Goal: Information Seeking & Learning: Learn about a topic

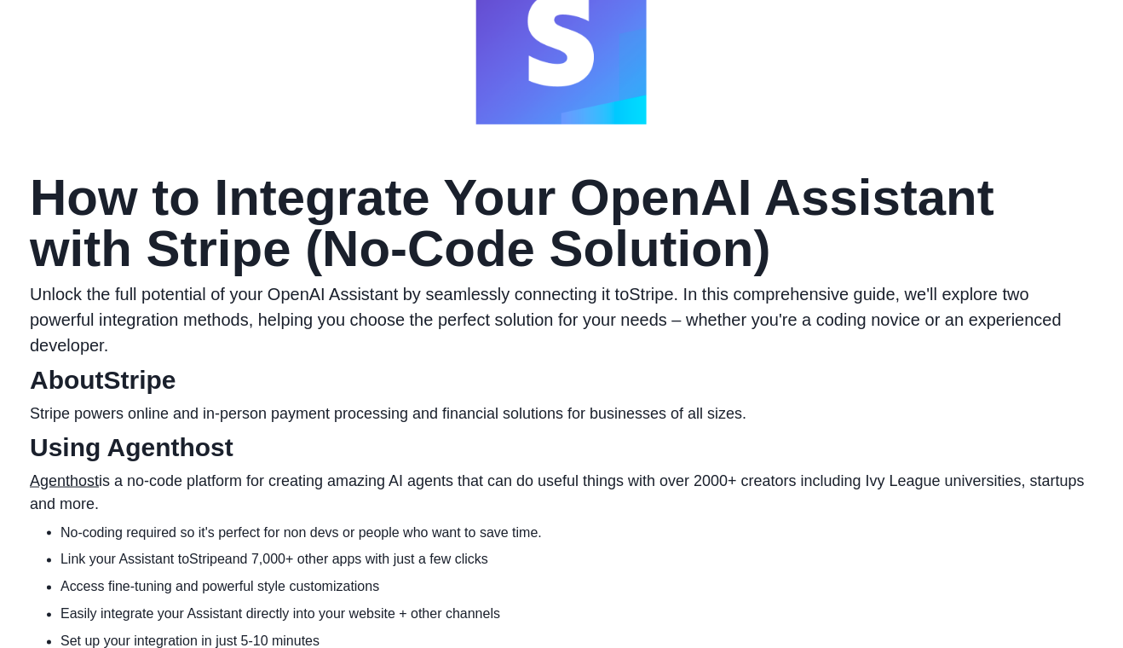
scroll to position [187, 0]
click at [66, 488] on link "Agenthost" at bounding box center [64, 479] width 69 height 17
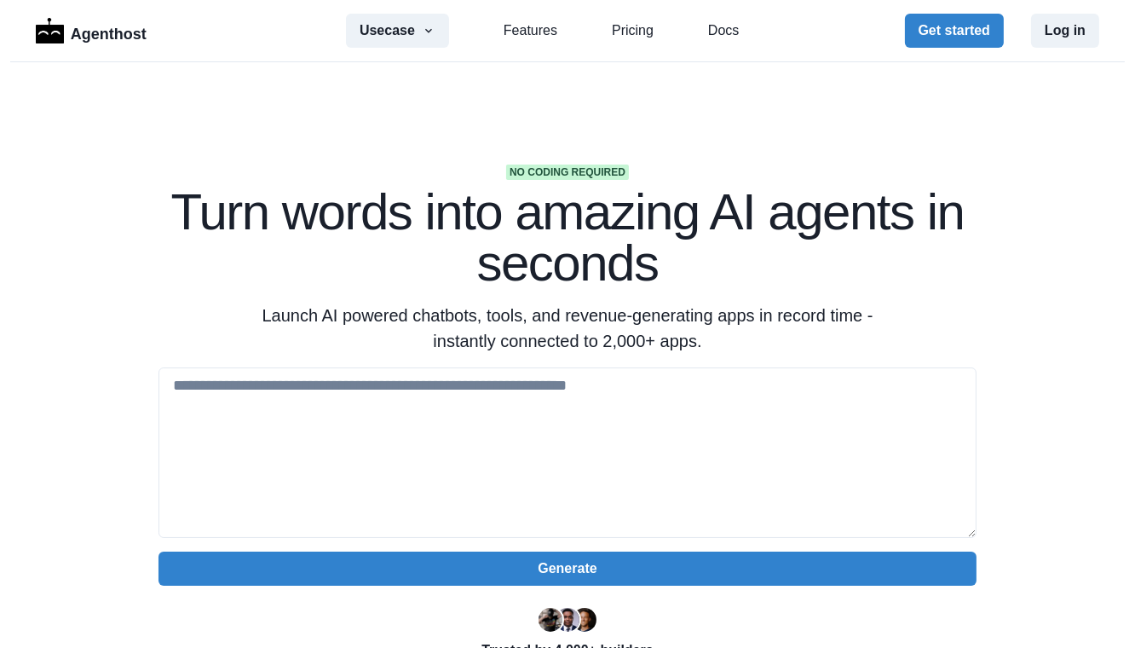
click at [632, 34] on link "Pricing" at bounding box center [633, 30] width 42 height 20
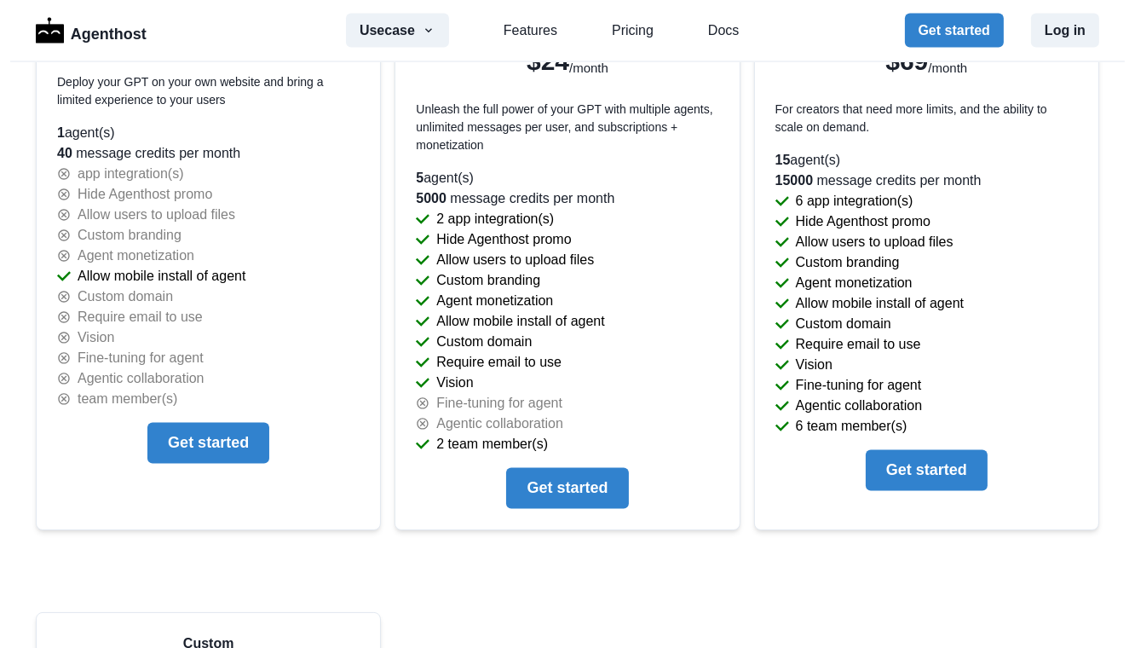
scroll to position [3787, 0]
click at [586, 470] on button "Get started" at bounding box center [567, 487] width 122 height 41
click at [537, 35] on link "Features" at bounding box center [531, 30] width 54 height 20
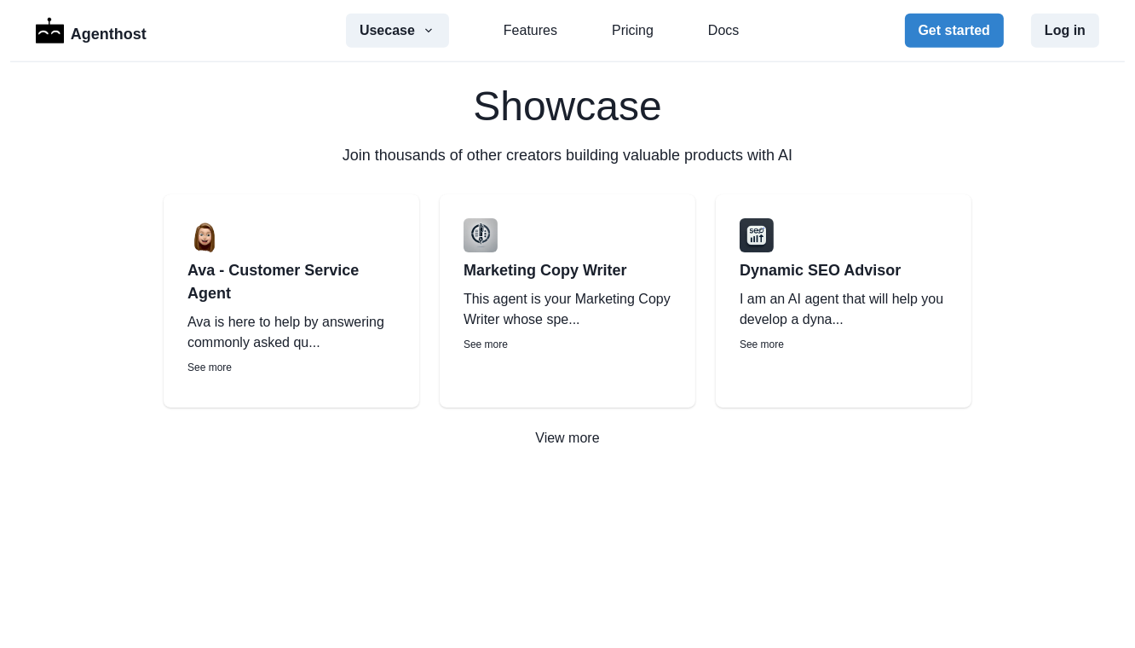
scroll to position [2437, 0]
click at [562, 441] on p "View more" at bounding box center [567, 437] width 1135 height 20
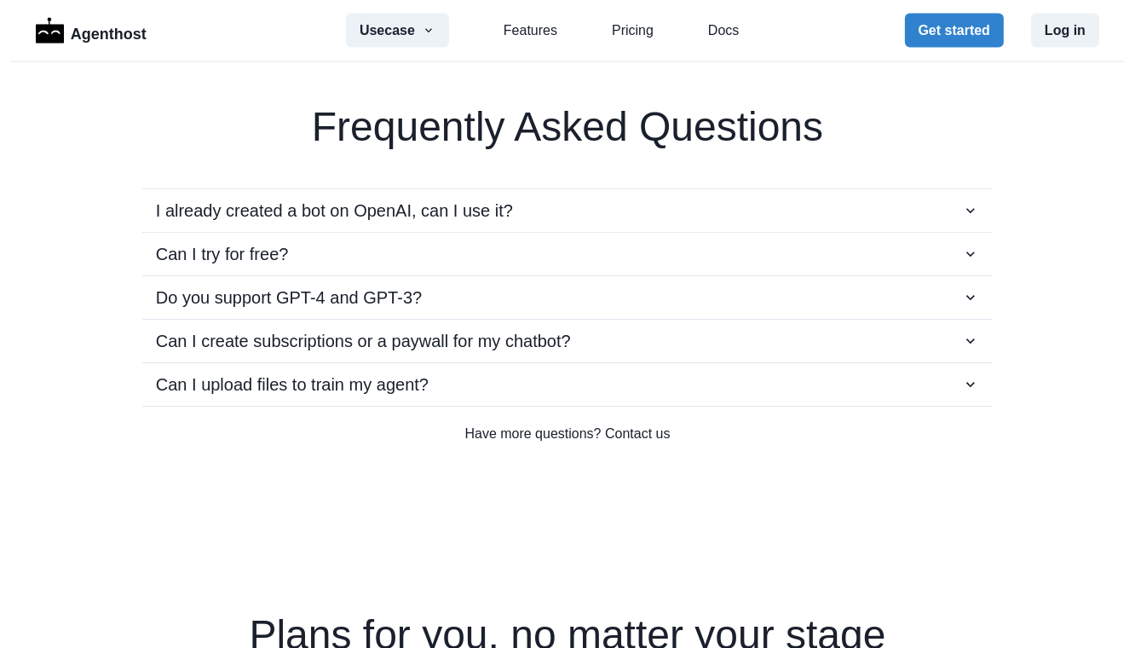
scroll to position [3029, 0]
click at [192, 343] on p "Can I create subscriptions or a paywall for my chatbot?" at bounding box center [363, 342] width 415 height 26
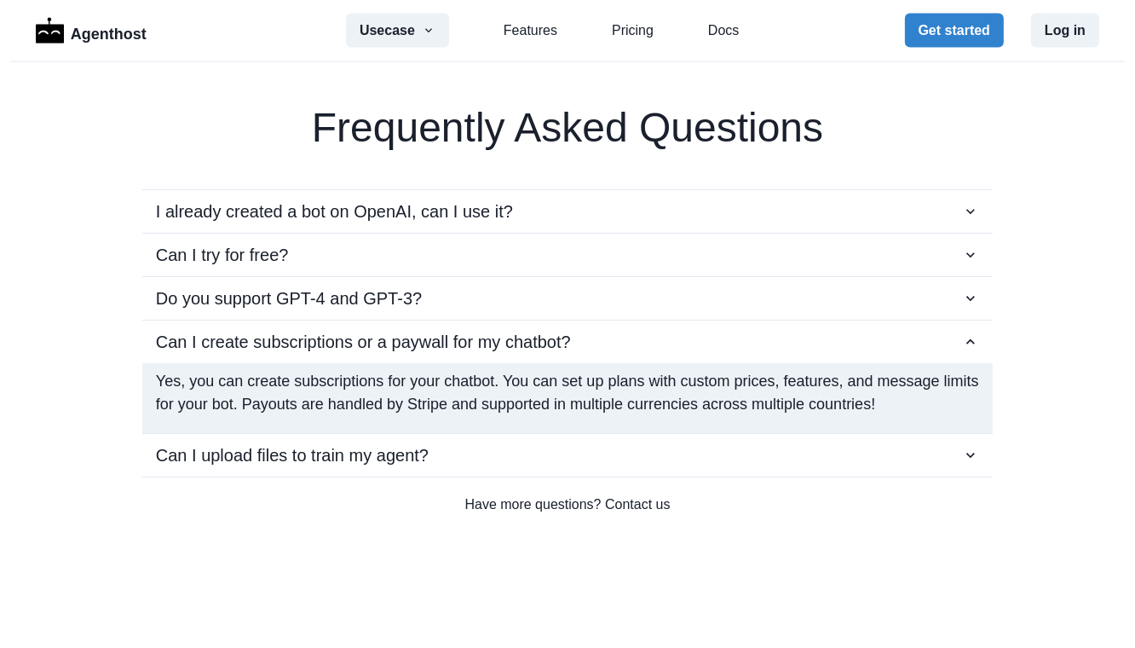
click at [180, 459] on p "Can I upload files to train my agent?" at bounding box center [292, 455] width 273 height 26
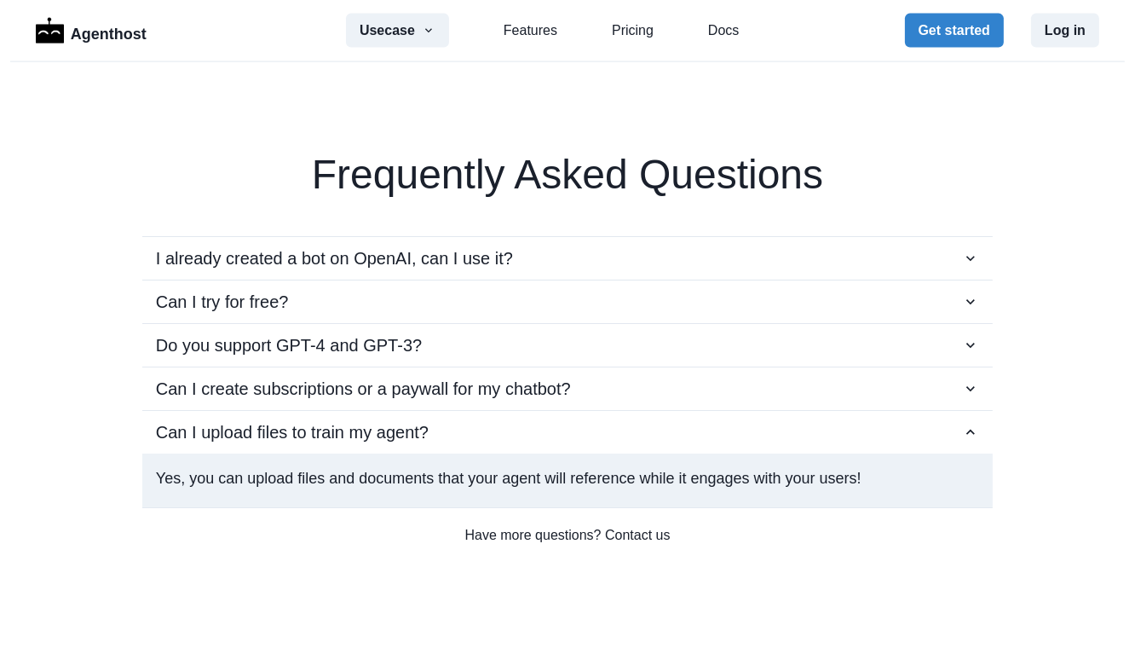
scroll to position [2938, 0]
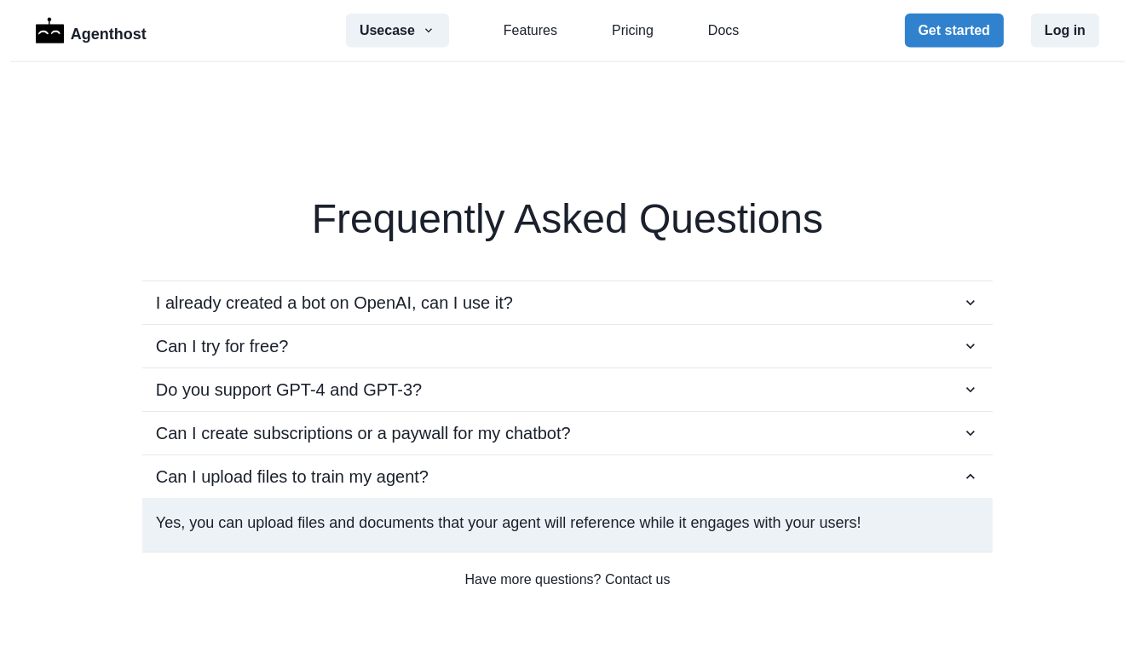
click at [194, 357] on button "Can I try for free?" at bounding box center [567, 346] width 851 height 43
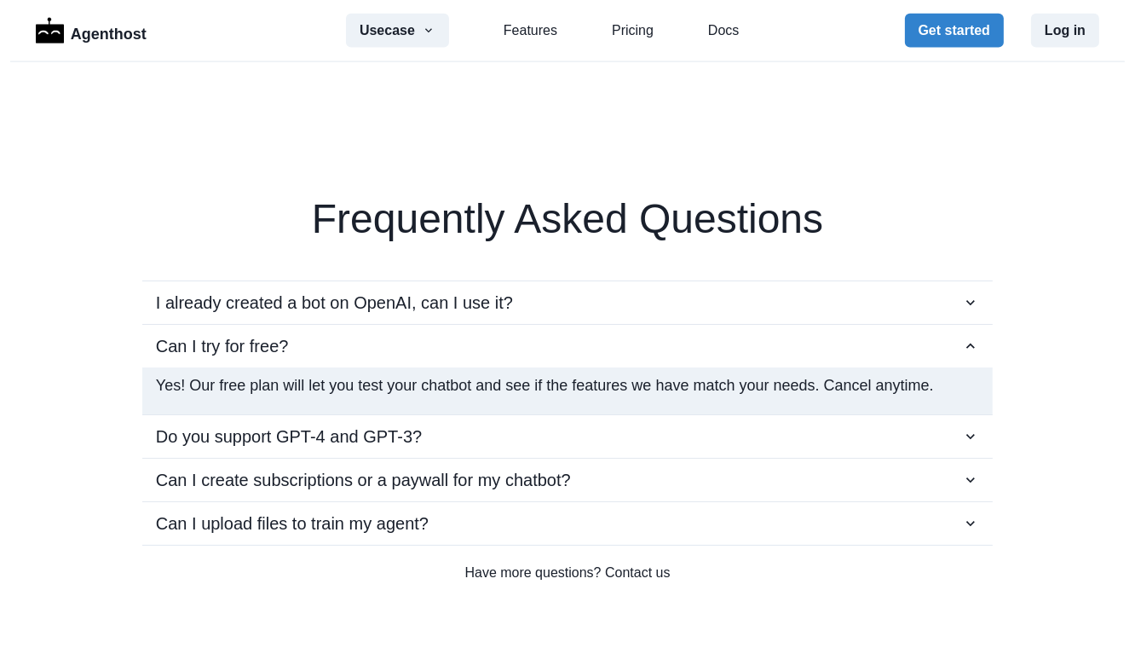
click at [182, 304] on p "I already created a bot on OpenAI, can I use it?" at bounding box center [334, 303] width 357 height 26
